Goal: Find specific page/section: Find specific page/section

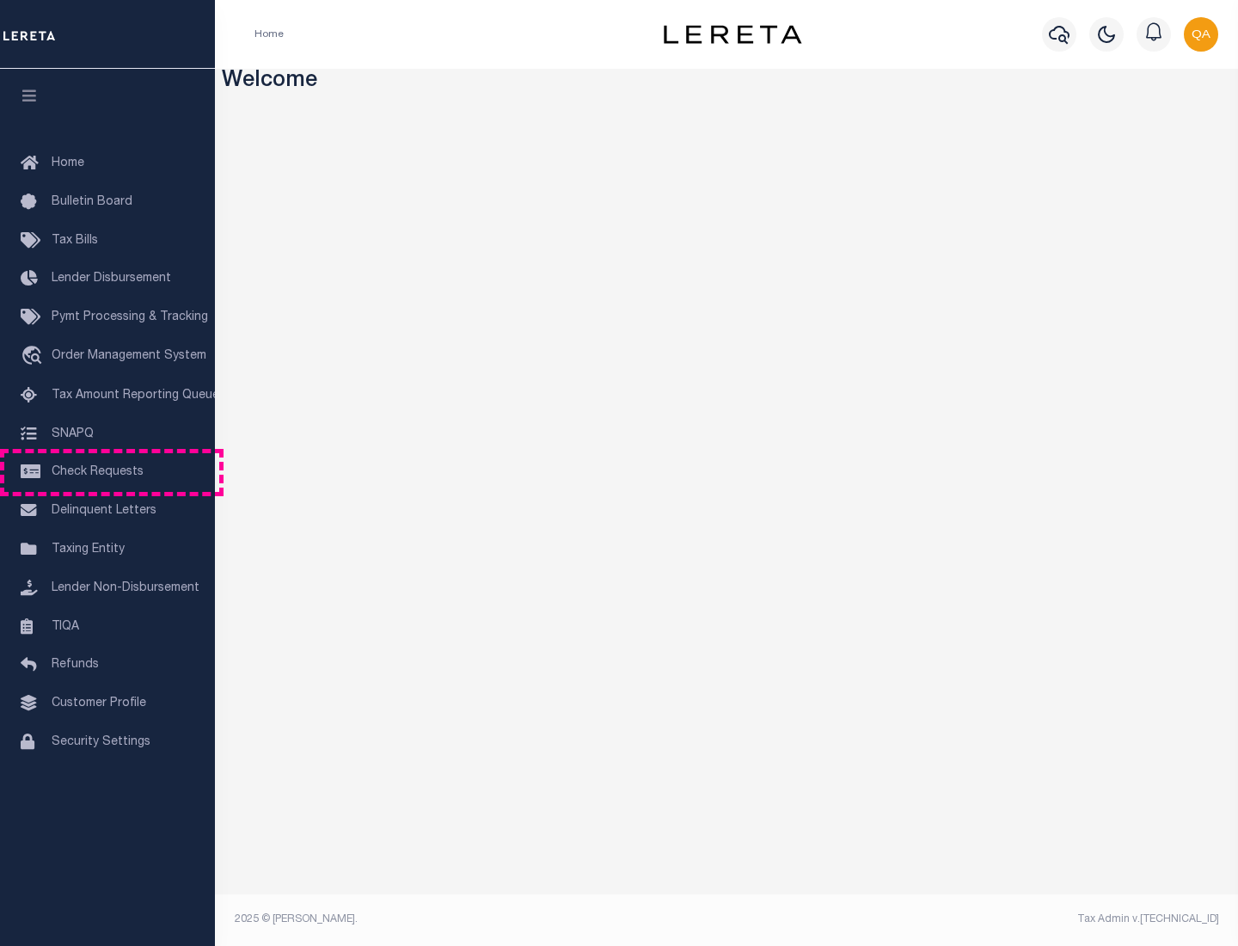
click at [107, 472] on span "Check Requests" at bounding box center [98, 472] width 92 height 12
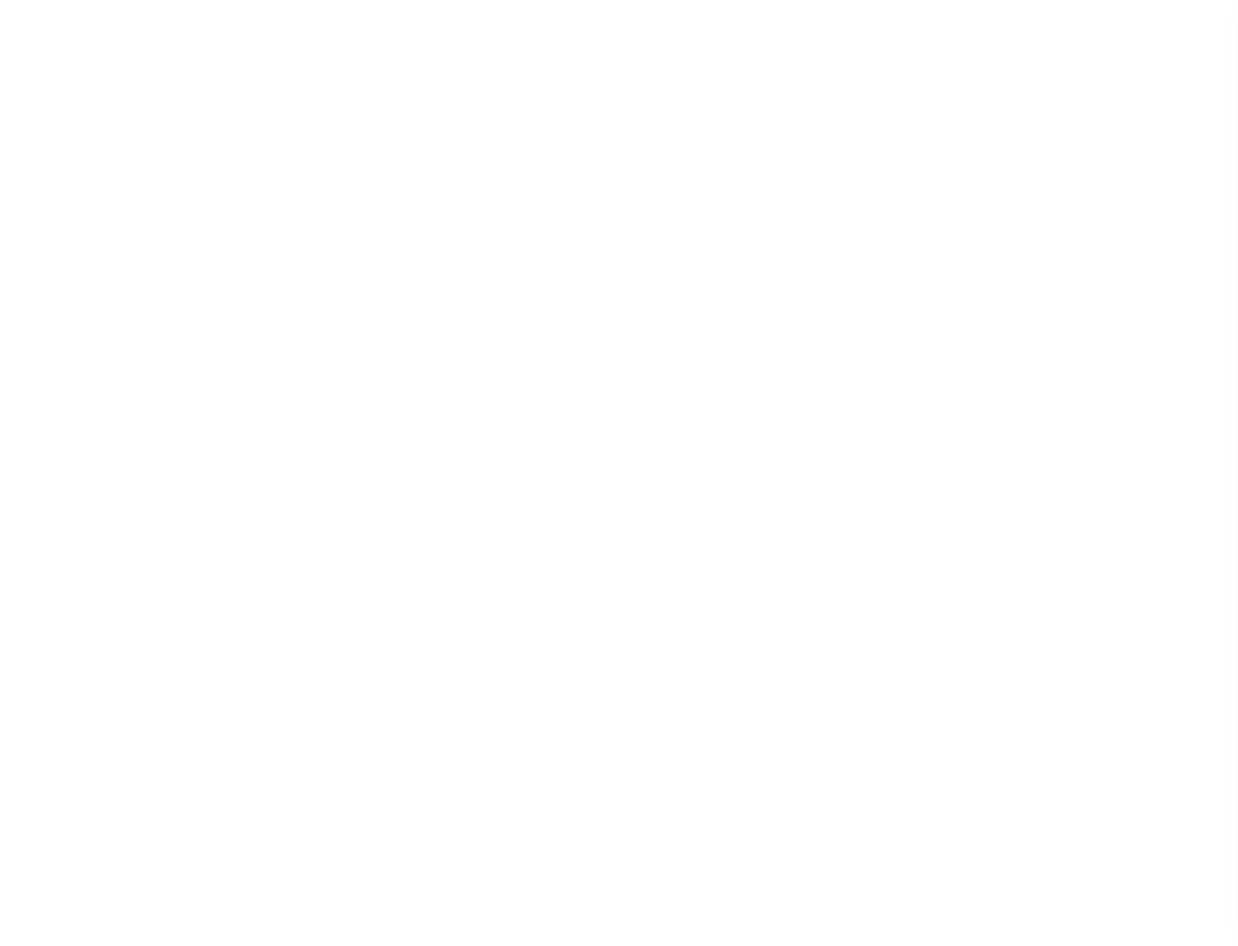
select select "50"
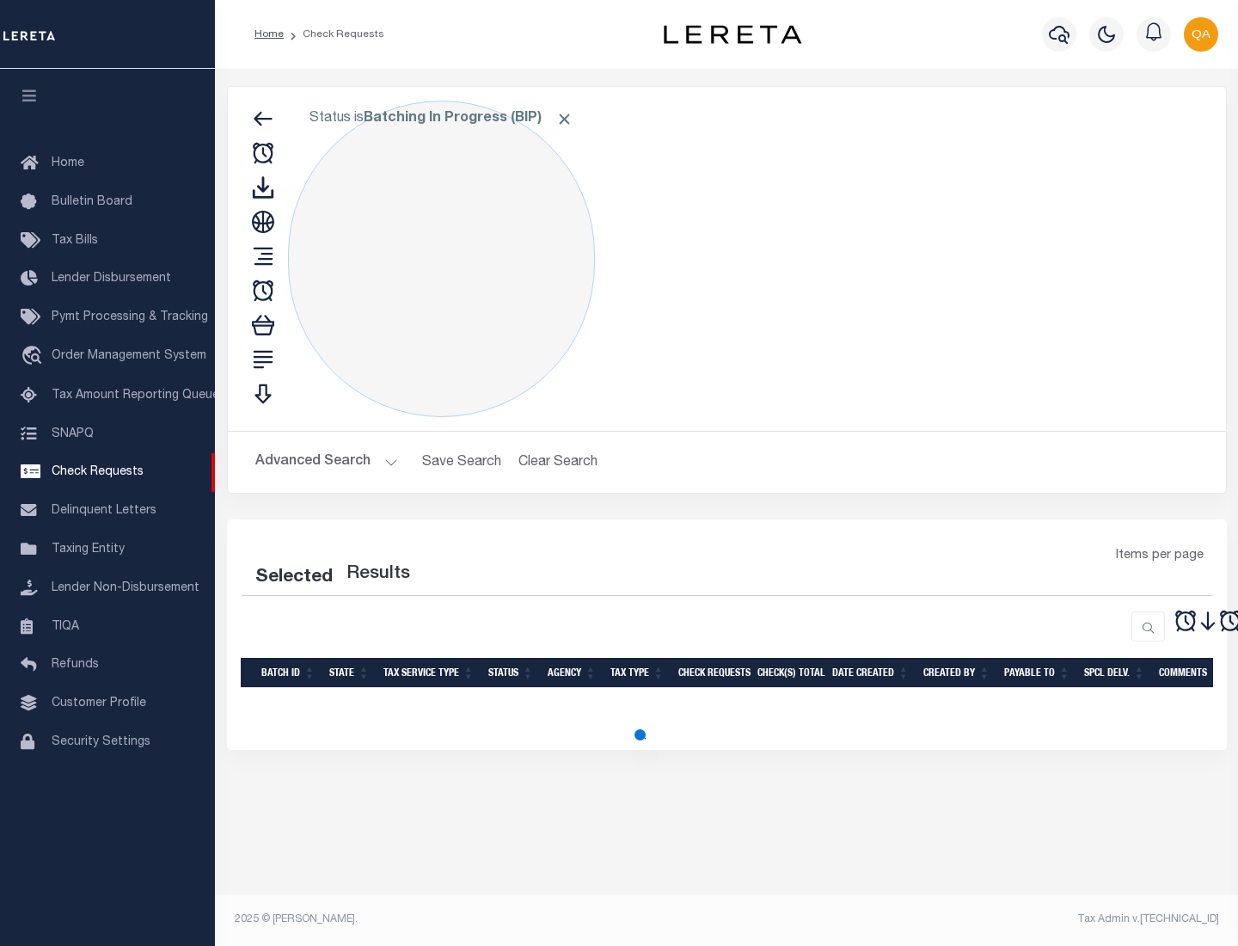
select select "50"
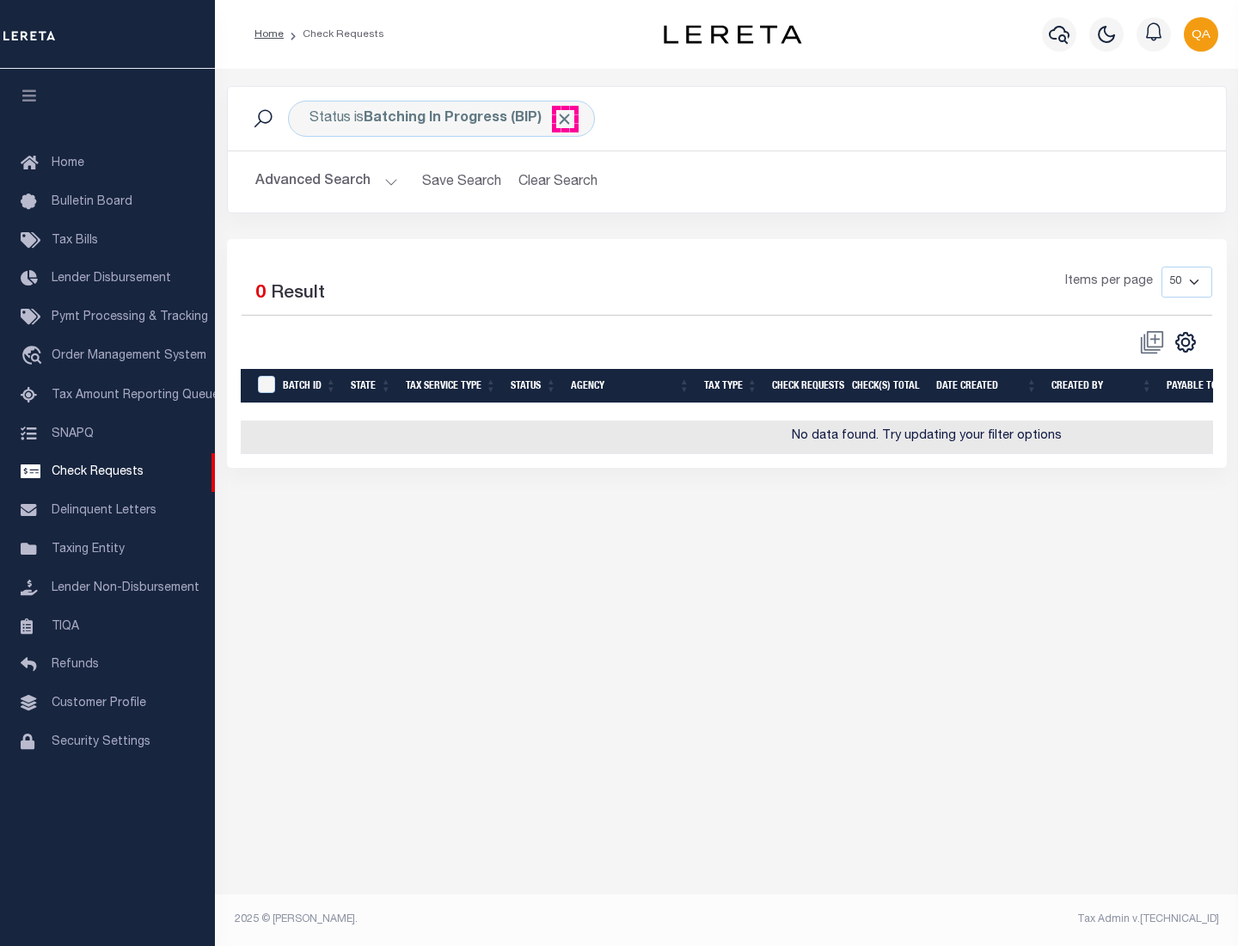
click at [565, 119] on span "Click to Remove" at bounding box center [564, 119] width 18 height 18
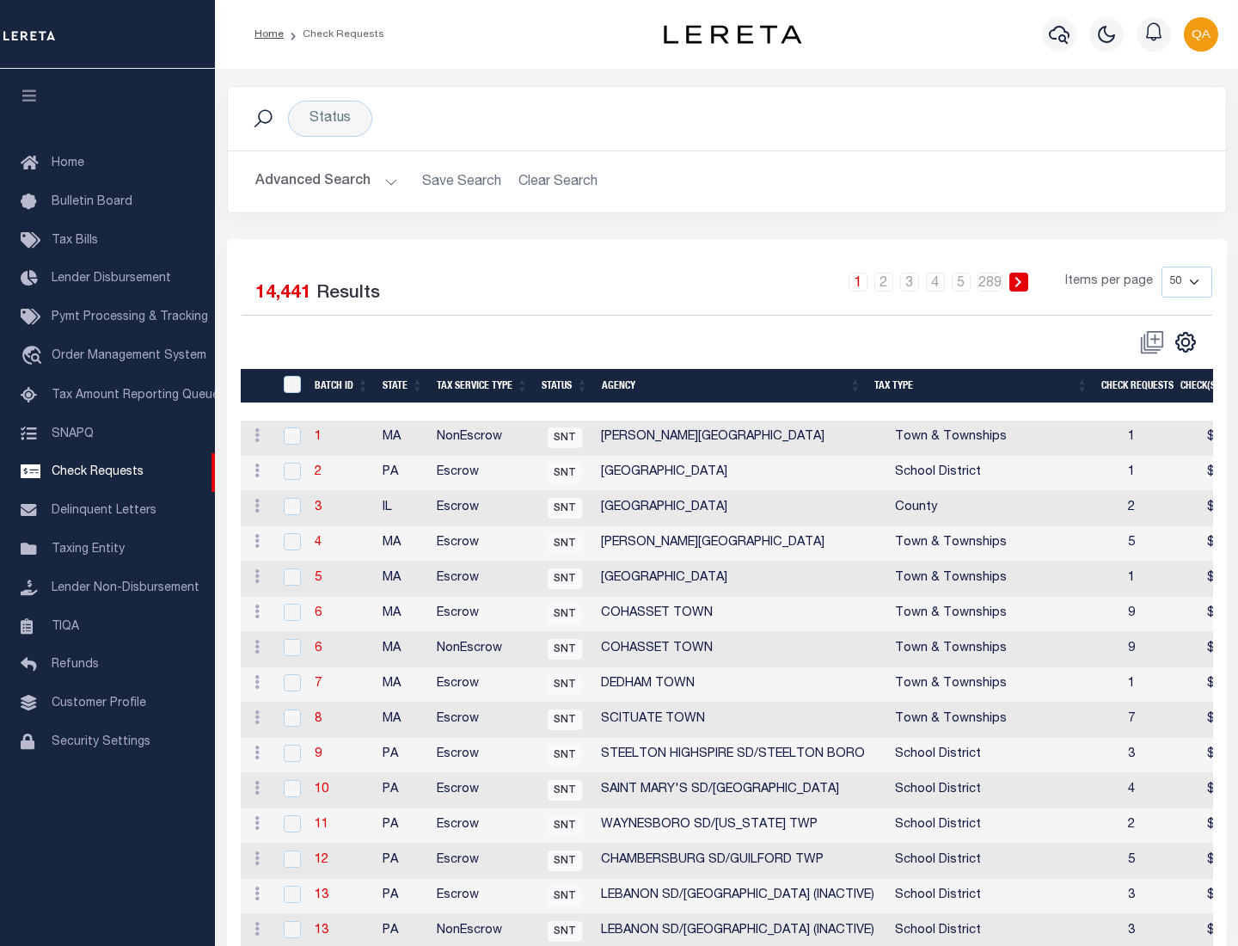
scroll to position [829, 0]
